Goal: Transaction & Acquisition: Obtain resource

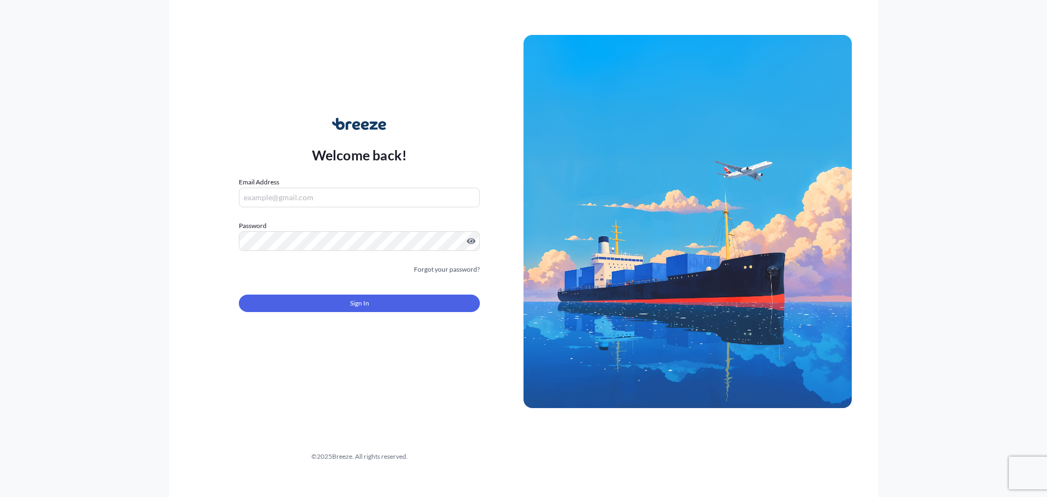
type input "[EMAIL_ADDRESS][DOMAIN_NAME]"
click at [355, 293] on div "Sign In" at bounding box center [359, 300] width 241 height 24
click at [352, 294] on button "Sign In" at bounding box center [359, 302] width 241 height 17
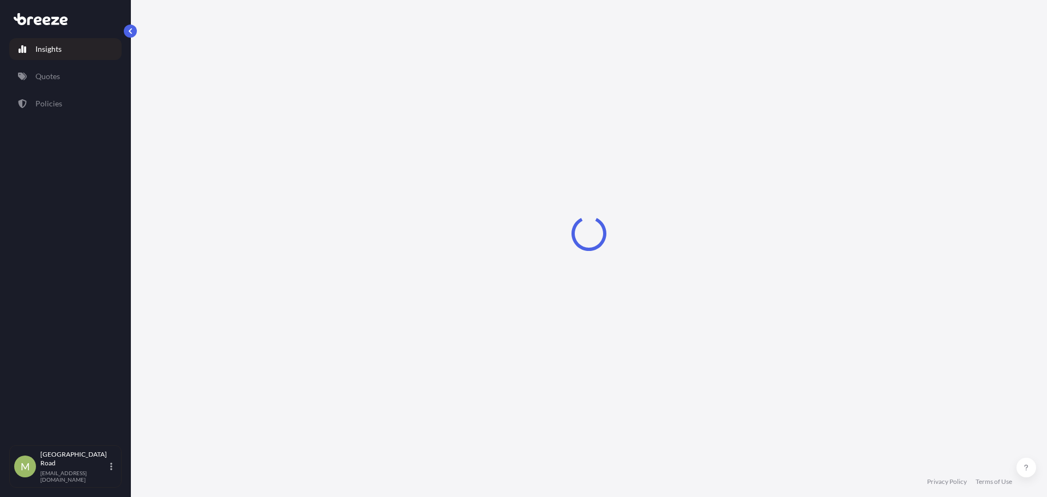
select select "2025"
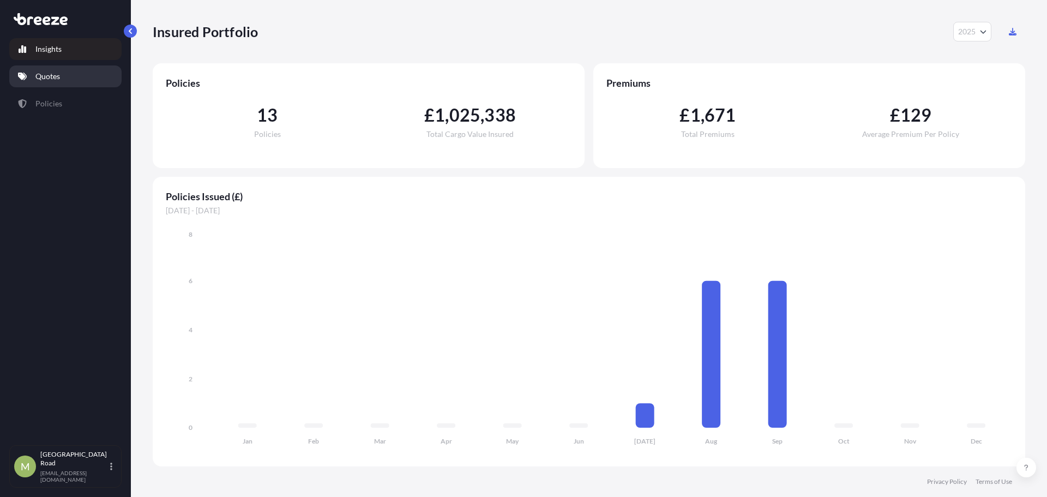
click at [62, 75] on link "Quotes" at bounding box center [65, 76] width 112 height 22
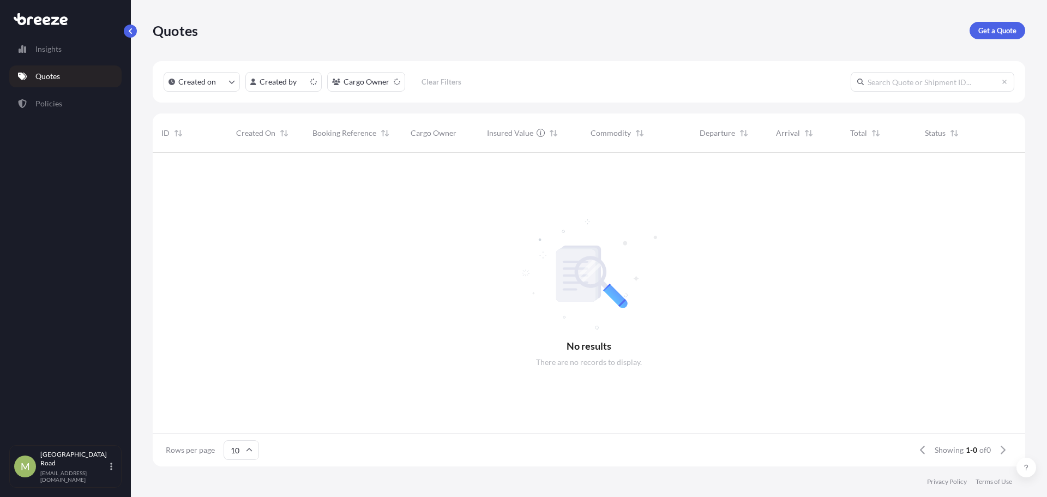
scroll to position [311, 864]
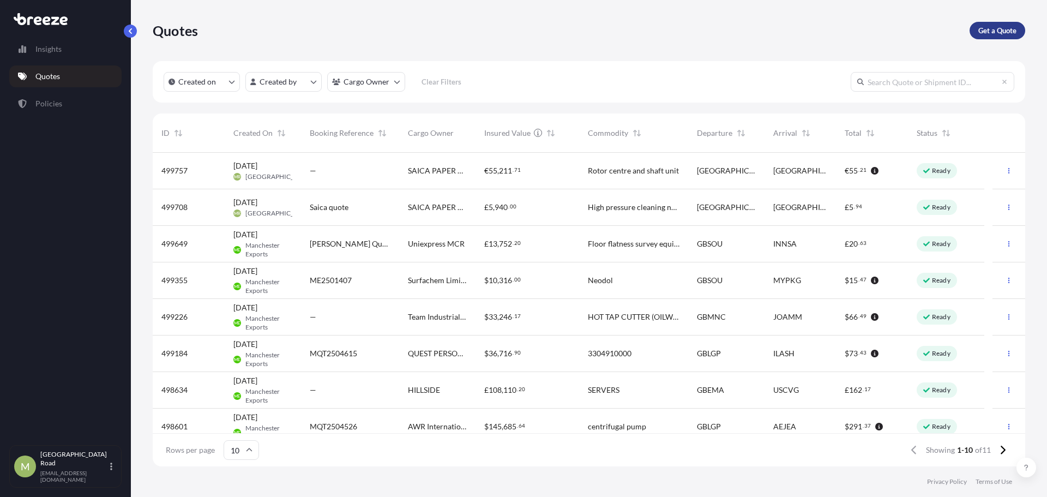
click at [993, 35] on p "Get a Quote" at bounding box center [997, 30] width 38 height 11
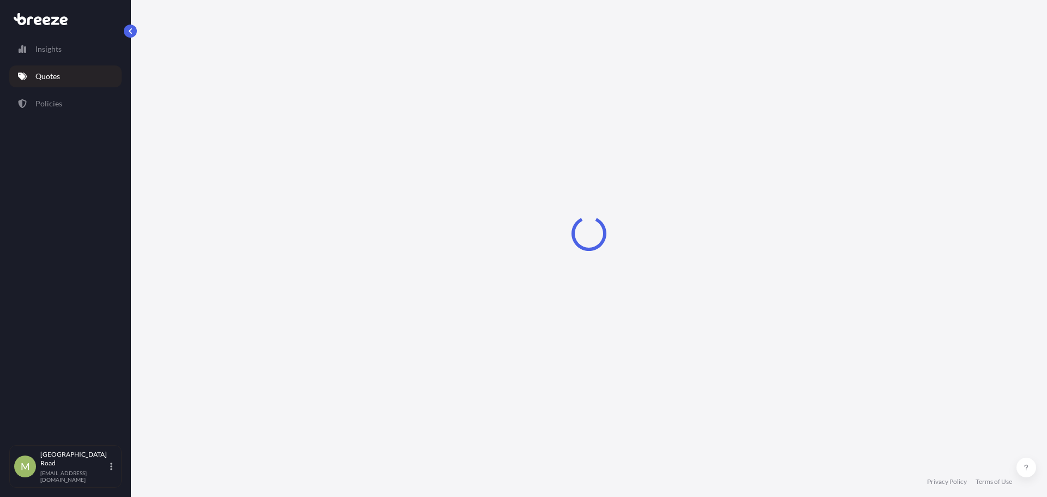
select select "Road"
select select "Sea"
select select "1"
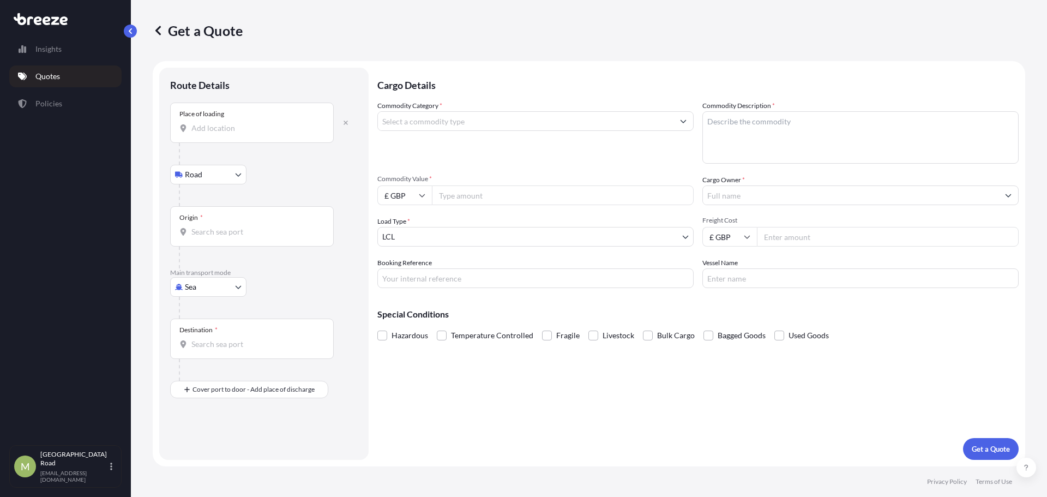
click at [265, 117] on div "Place of loading" at bounding box center [252, 122] width 164 height 40
click at [265, 123] on input "Place of loading" at bounding box center [255, 128] width 129 height 11
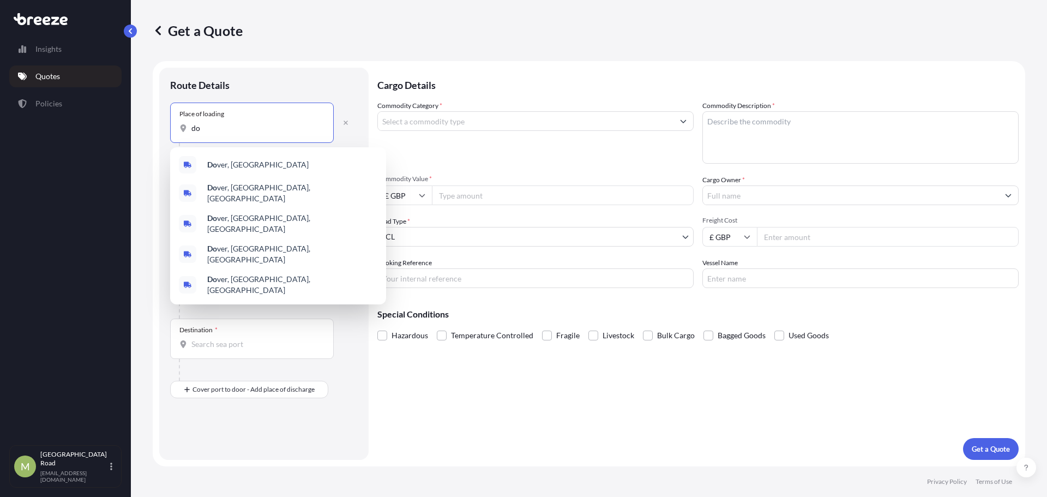
type input "d"
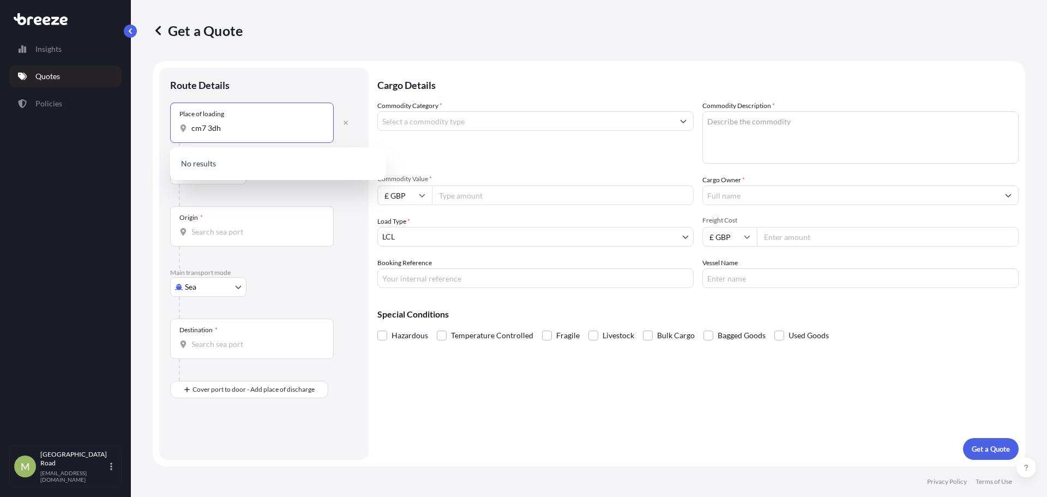
click at [214, 124] on input "cm7 3dh" at bounding box center [255, 128] width 129 height 11
click at [212, 122] on div "Place of loading cm7 32dh" at bounding box center [252, 122] width 164 height 40
click at [212, 123] on input "cm7 32dh" at bounding box center [255, 128] width 129 height 11
click at [213, 131] on input "cm7 32dh" at bounding box center [255, 128] width 129 height 11
click at [268, 159] on span "[STREET_ADDRESS]" at bounding box center [280, 164] width 147 height 11
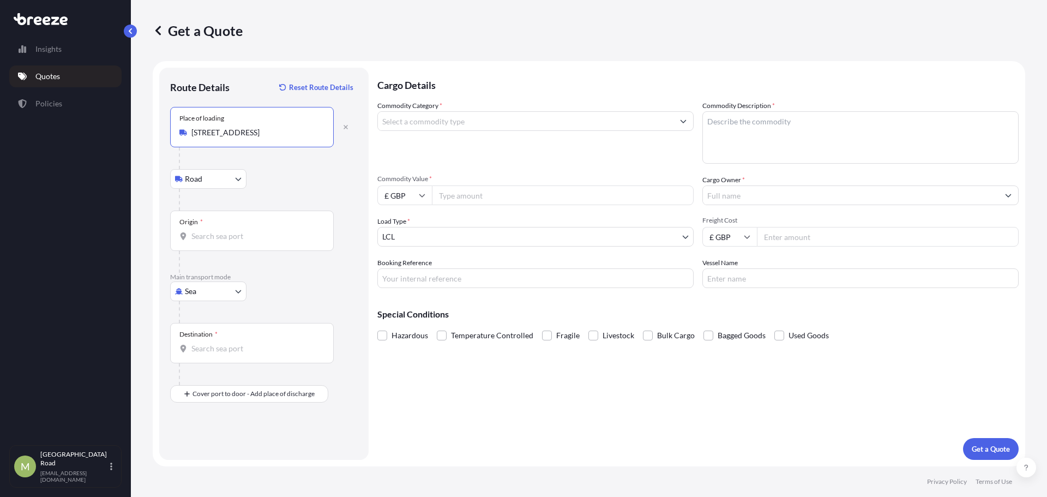
type input "[STREET_ADDRESS]"
click at [222, 234] on input "Origin *" at bounding box center [255, 236] width 129 height 11
click at [295, 188] on div "Road Road Rail" at bounding box center [264, 179] width 188 height 20
click at [204, 290] on body "1 option available. 0 options available. Insights Quotes Policies [GEOGRAPHIC_D…" at bounding box center [523, 248] width 1047 height 497
click at [202, 357] on span "Road" at bounding box center [199, 358] width 17 height 11
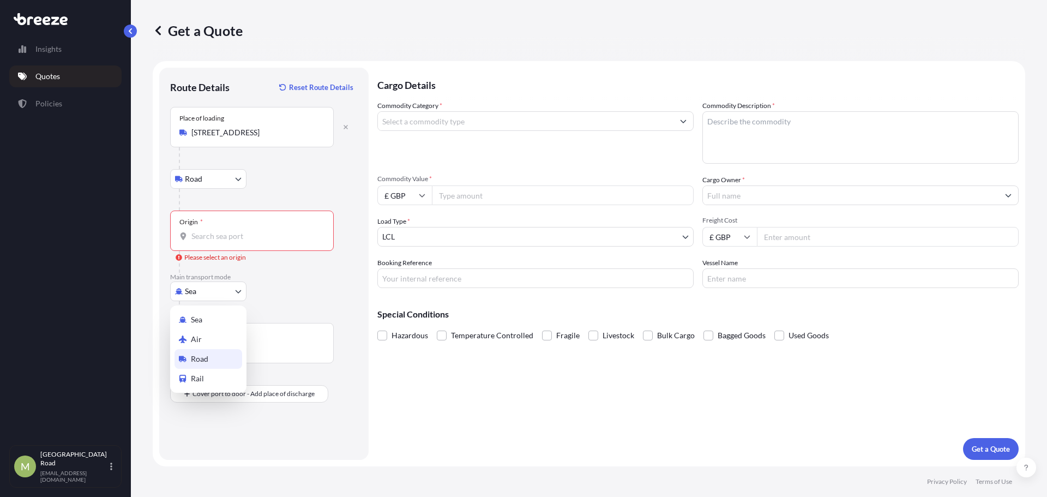
select select "Road"
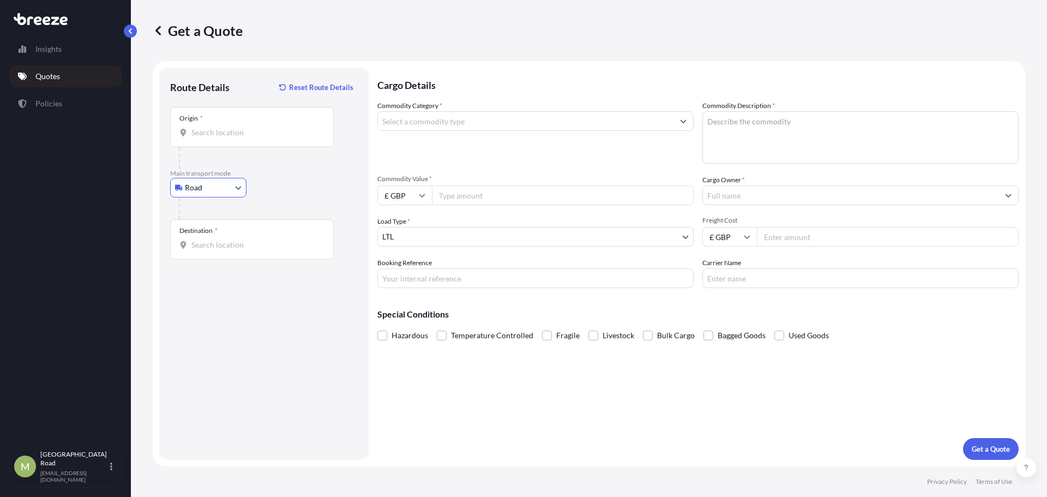
click at [222, 252] on div "Destination *" at bounding box center [252, 239] width 164 height 40
click at [222, 250] on input "Destination *" at bounding box center [255, 244] width 129 height 11
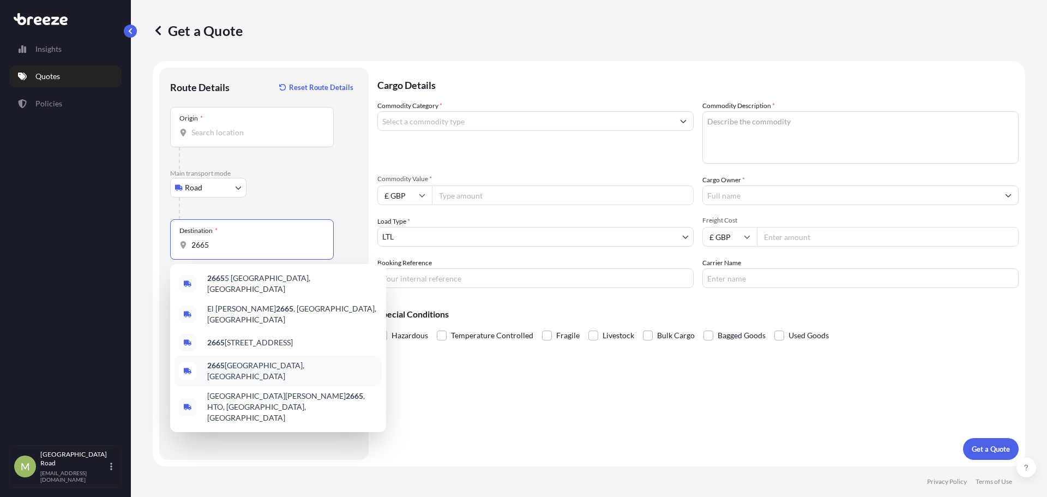
click at [271, 355] on div "[STREET_ADDRESS]" at bounding box center [277, 370] width 207 height 31
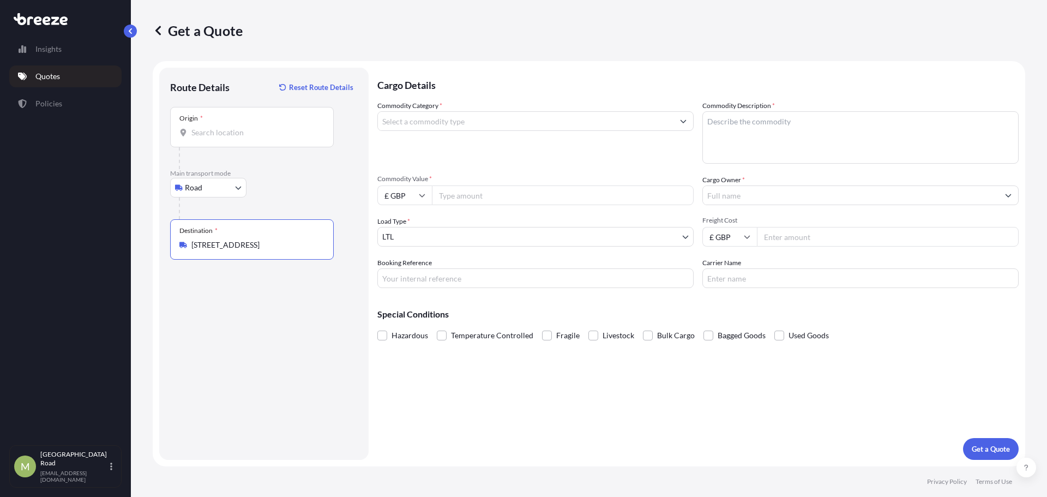
type input "[STREET_ADDRESS]"
click at [462, 117] on input "Commodity Category *" at bounding box center [525, 121] width 295 height 20
click at [414, 116] on input "Commodity Category *" at bounding box center [525, 121] width 295 height 20
click at [428, 131] on div "Commodity Category *" at bounding box center [535, 131] width 316 height 63
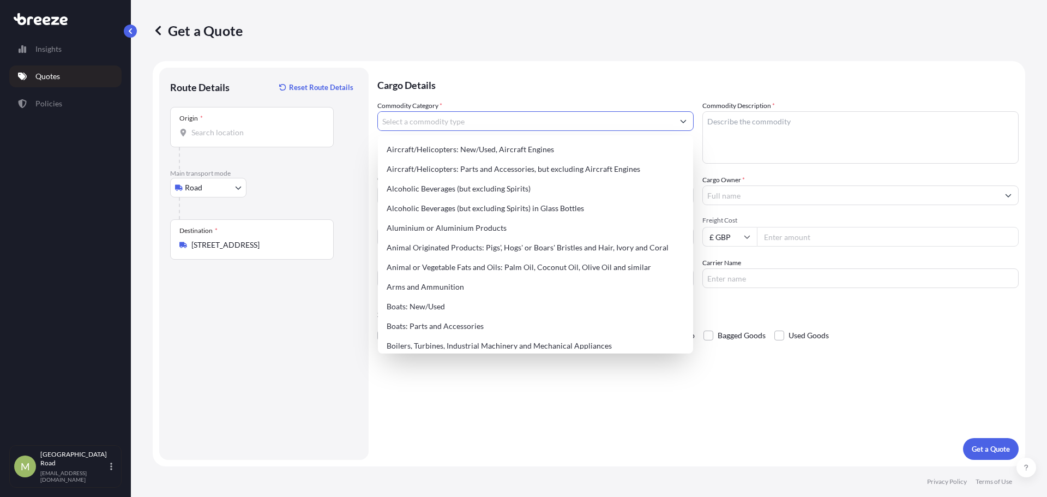
click at [439, 129] on input "Commodity Category *" at bounding box center [525, 121] width 295 height 20
paste input "LINELASER"
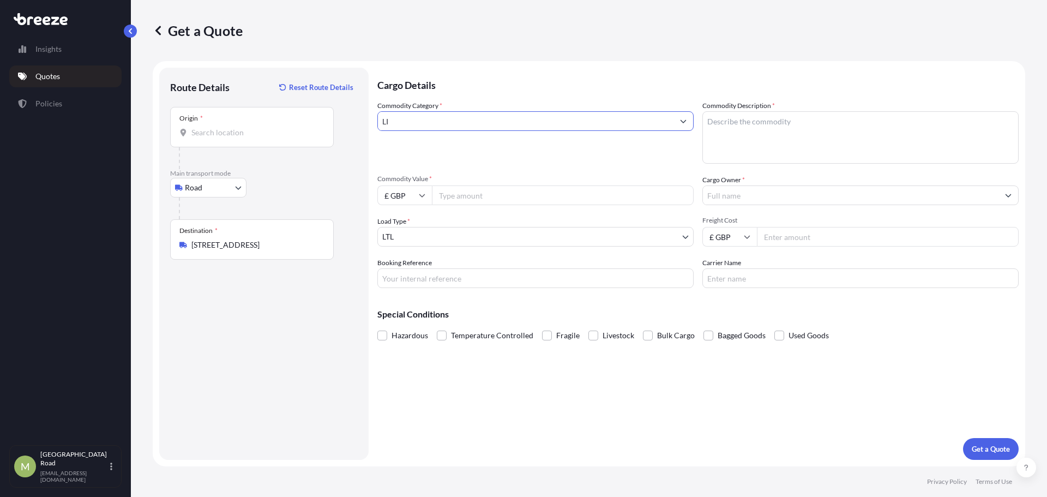
type input "L"
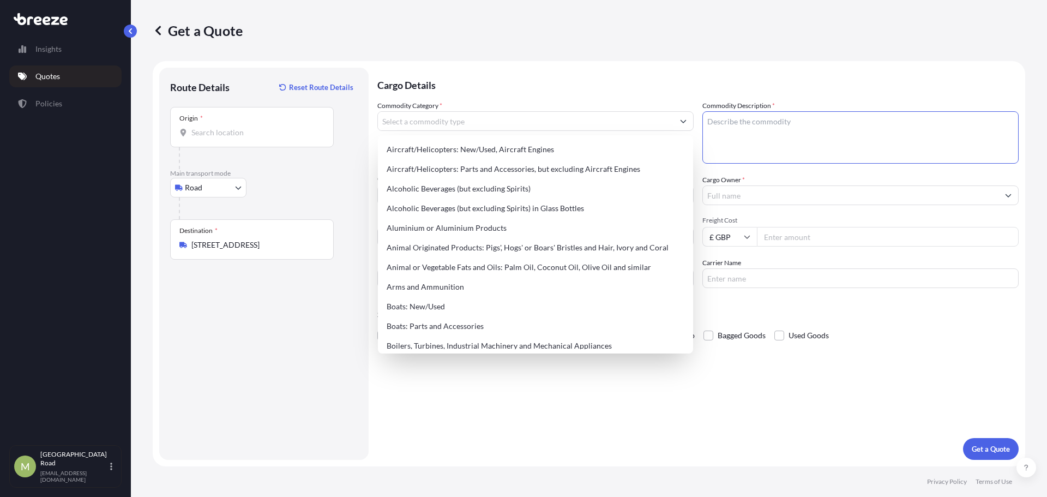
click at [752, 136] on textarea "Commodity Description *" at bounding box center [860, 137] width 316 height 52
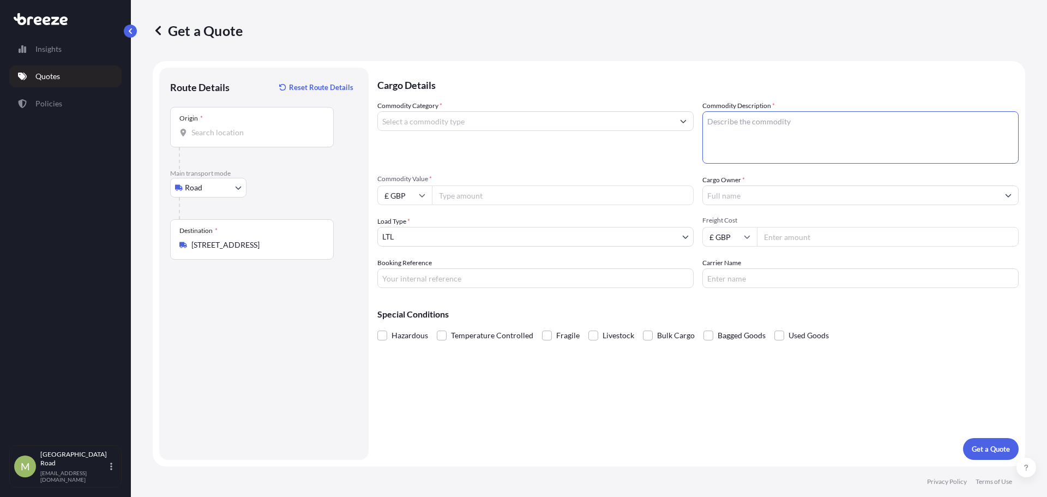
click at [444, 110] on div "Commodity Category *" at bounding box center [535, 131] width 316 height 63
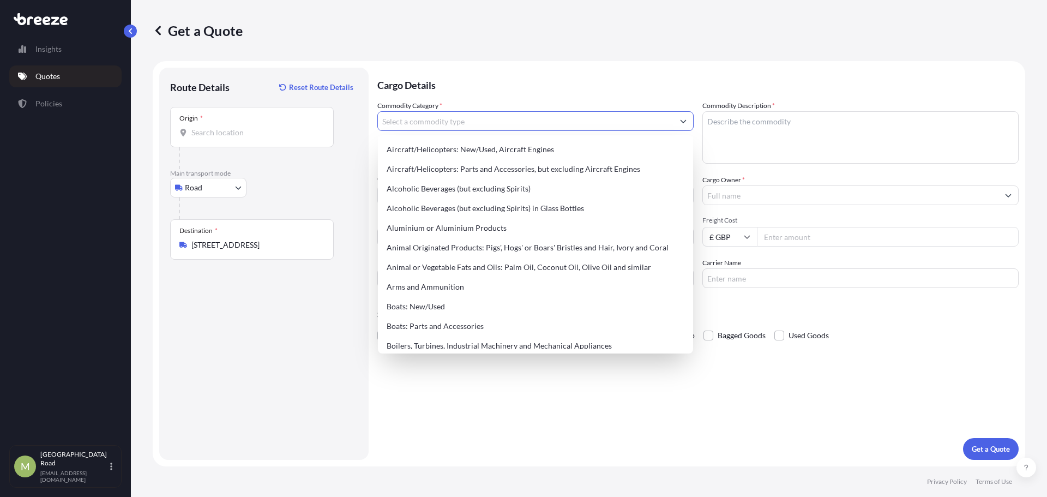
click at [447, 118] on input "Commodity Category *" at bounding box center [525, 121] width 295 height 20
click at [255, 124] on div "Origin *" at bounding box center [252, 127] width 164 height 40
click at [255, 127] on input "Origin *" at bounding box center [255, 132] width 129 height 11
click at [480, 129] on input "Commodity Category *" at bounding box center [525, 121] width 295 height 20
click at [228, 139] on div "Origin *" at bounding box center [252, 127] width 164 height 40
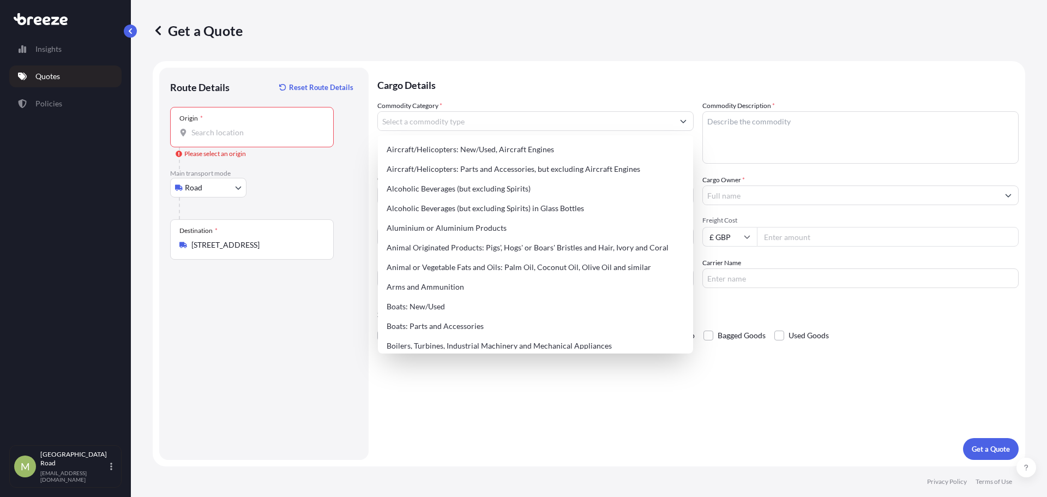
click at [228, 138] on input "Origin * Please select an origin" at bounding box center [255, 132] width 129 height 11
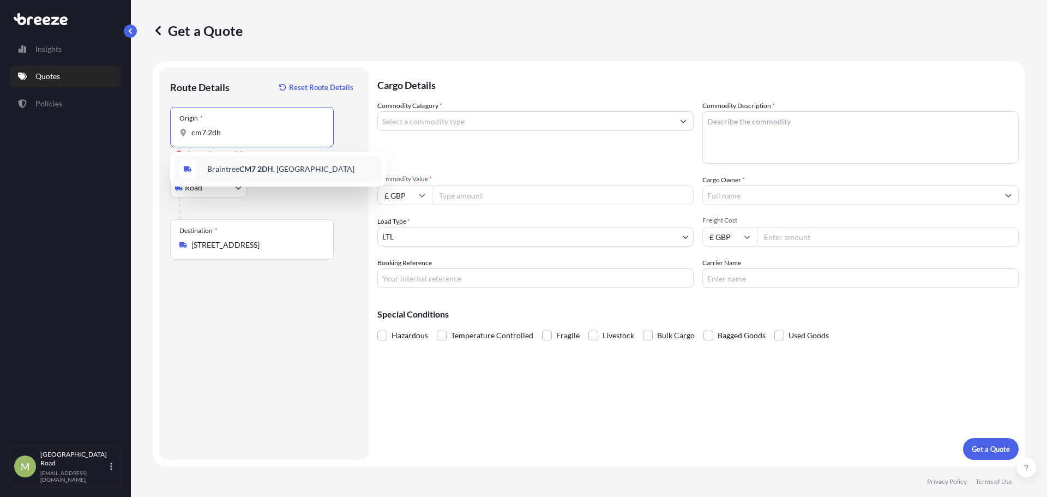
click at [255, 177] on div "[STREET_ADDRESS]" at bounding box center [277, 169] width 207 height 26
type input "[STREET_ADDRESS]"
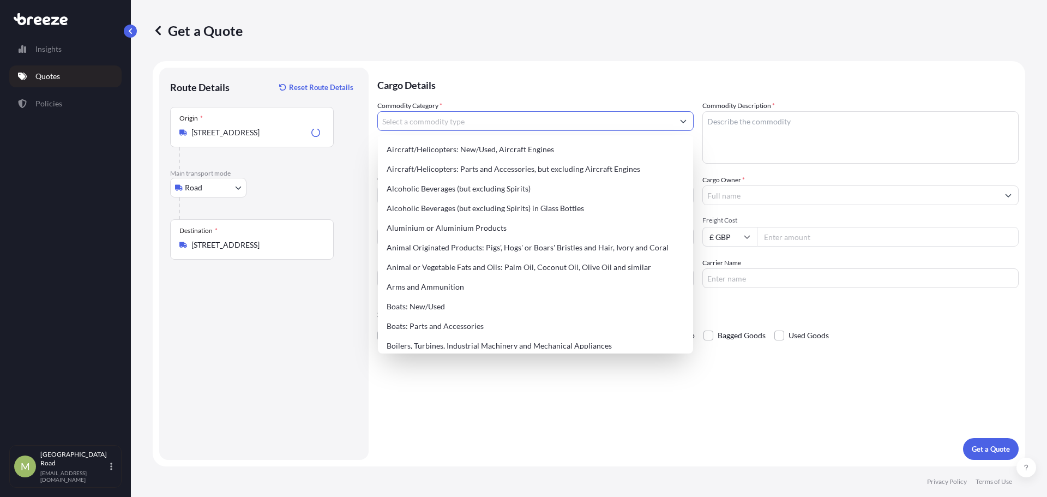
click at [438, 120] on input "Commodity Category *" at bounding box center [525, 121] width 295 height 20
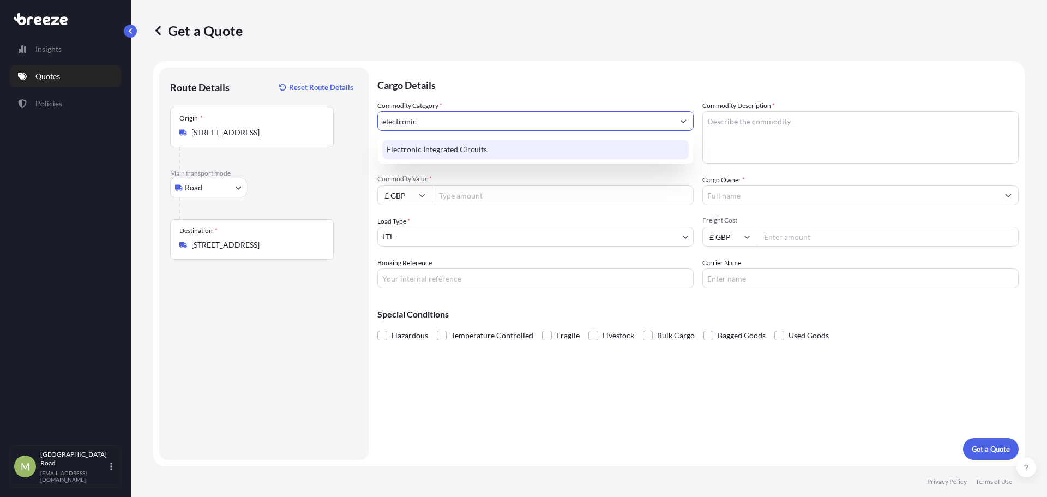
click at [455, 149] on div "Electronic Integrated Circuits" at bounding box center [535, 150] width 306 height 20
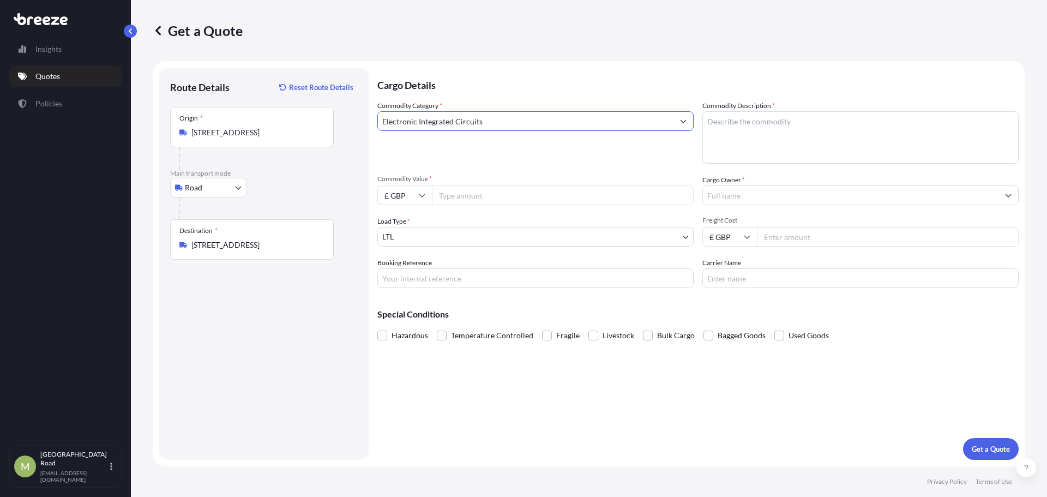
type input "Electronic Integrated Circuits"
click at [771, 131] on textarea "Commodity Description *" at bounding box center [860, 137] width 316 height 52
click at [783, 124] on textarea "Commodity Description *" at bounding box center [860, 137] width 316 height 52
paste textarea "LINELASER"
type textarea "LINELASER"
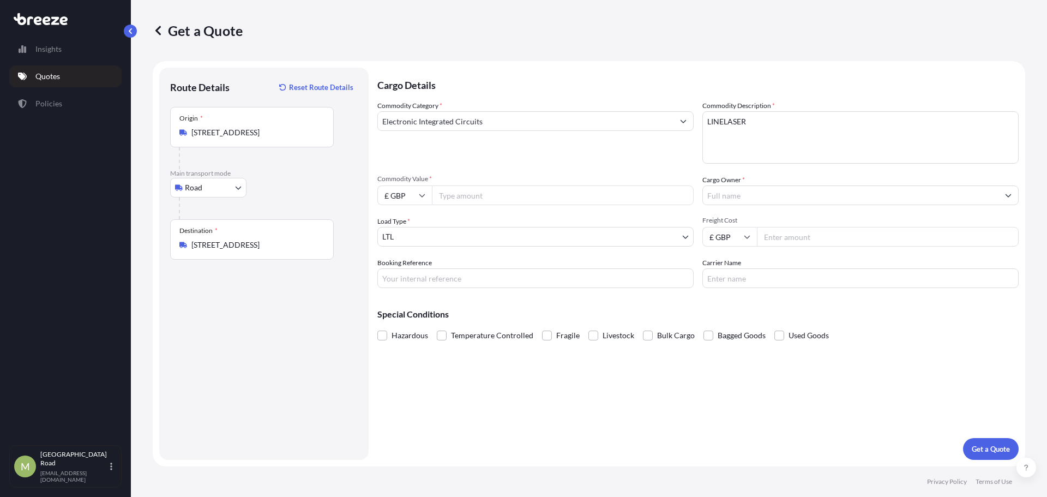
click at [412, 198] on input "£ GBP" at bounding box center [404, 195] width 55 height 20
click at [410, 219] on div "€ EUR" at bounding box center [405, 225] width 46 height 21
type input "€ EUR"
click at [492, 200] on input "Commodity Value *" at bounding box center [563, 195] width 262 height 20
type input "10716"
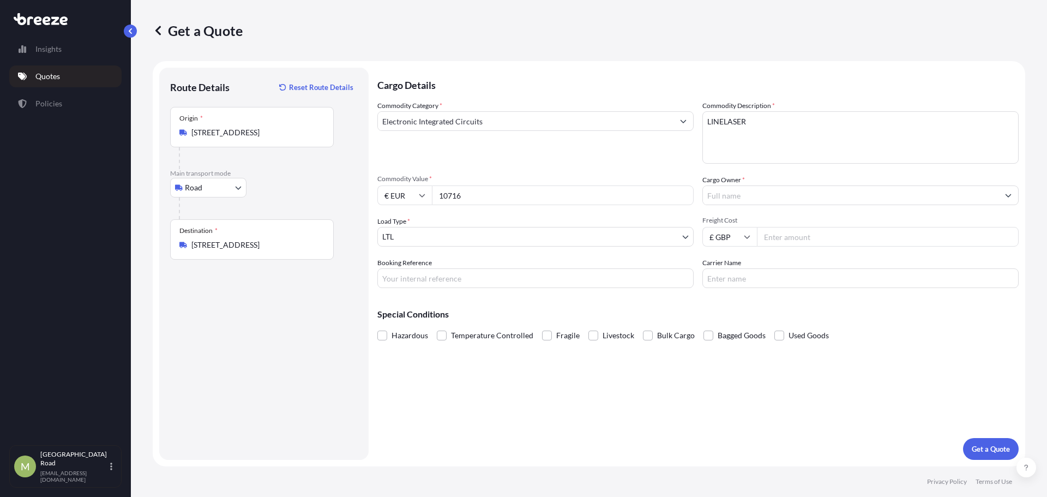
click at [770, 190] on input "Cargo Owner *" at bounding box center [850, 195] width 295 height 20
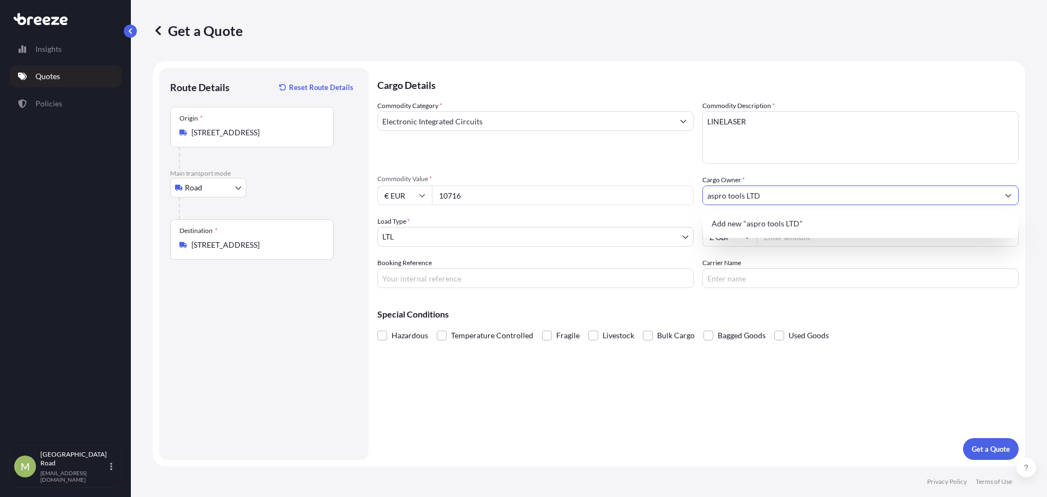
drag, startPoint x: 741, startPoint y: 193, endPoint x: 700, endPoint y: 189, distance: 41.1
click at [700, 189] on div "Commodity Category * Electronic Integrated Circuits Commodity Description * LIN…" at bounding box center [697, 194] width 641 height 188
drag, startPoint x: 743, startPoint y: 194, endPoint x: 624, endPoint y: 196, distance: 118.9
click at [624, 196] on div "Commodity Category * Electronic Integrated Circuits Commodity Description * LIN…" at bounding box center [697, 194] width 641 height 188
click at [784, 218] on div "Add new "Aspro Tools LTD"" at bounding box center [860, 224] width 306 height 20
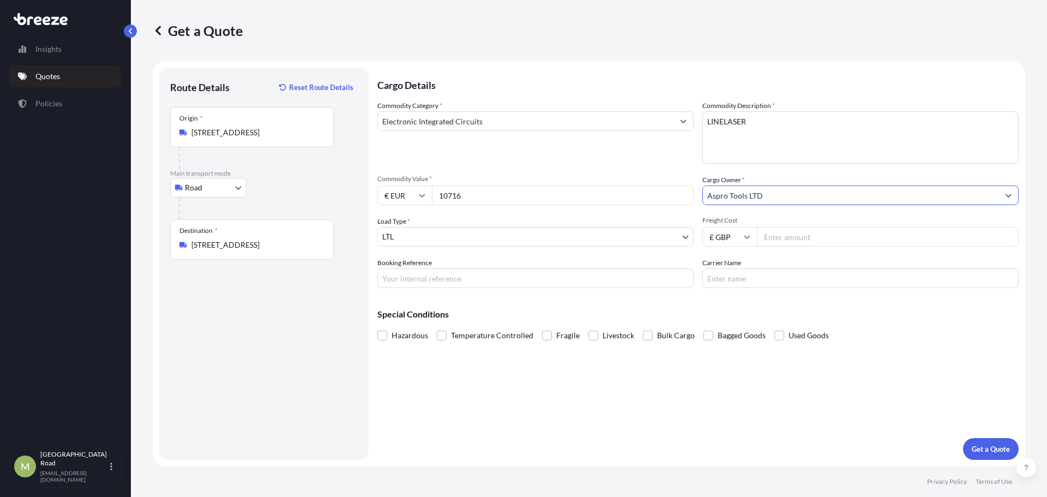
type input "Aspro Tools LTD"
click at [792, 240] on input "Freight Cost" at bounding box center [888, 237] width 262 height 20
drag, startPoint x: 813, startPoint y: 238, endPoint x: 787, endPoint y: 234, distance: 25.8
click at [813, 238] on input "Freight Cost" at bounding box center [888, 237] width 262 height 20
click at [787, 234] on input "Freight Cost" at bounding box center [888, 237] width 262 height 20
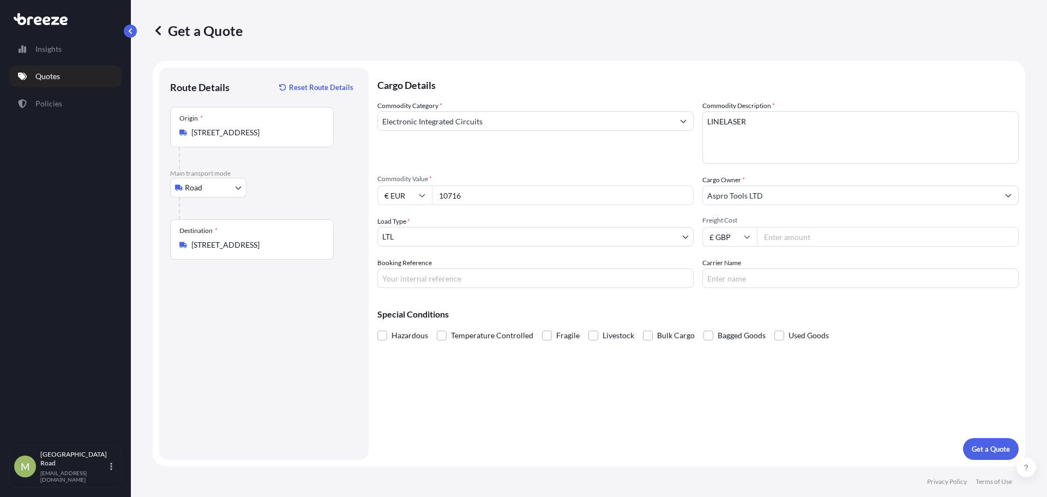
click at [787, 234] on input "Freight Cost" at bounding box center [888, 237] width 262 height 20
type input "395"
click at [975, 448] on p "Get a Quote" at bounding box center [990, 448] width 38 height 11
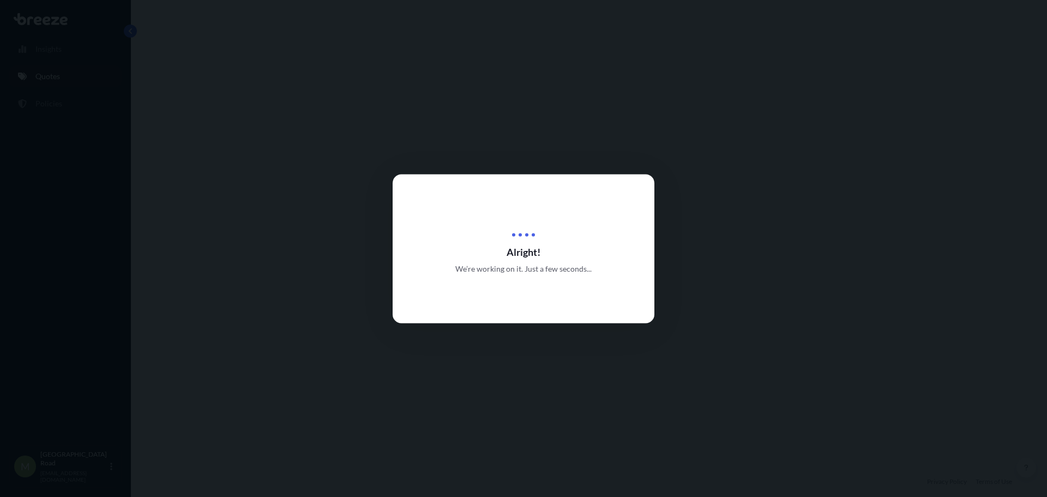
select select "Road"
select select "1"
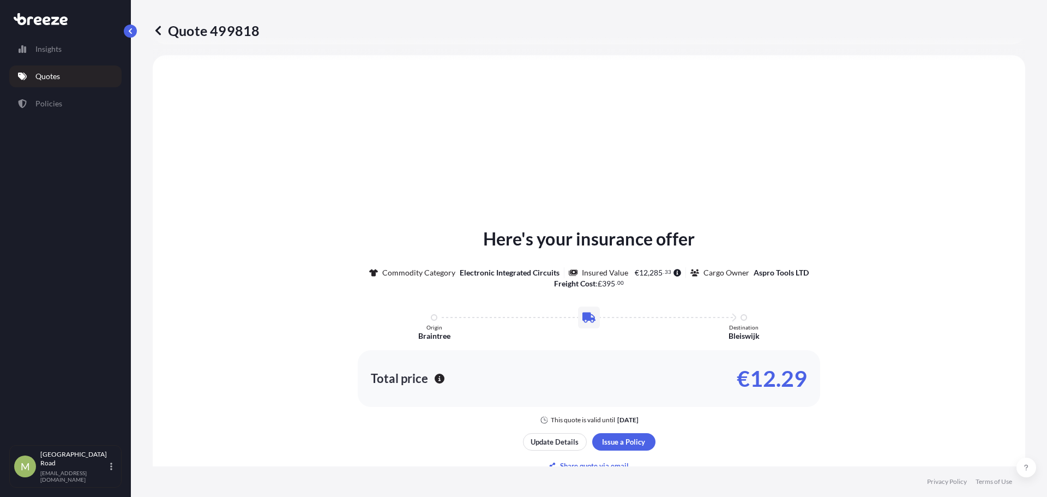
scroll to position [328, 0]
